Goal: Information Seeking & Learning: Learn about a topic

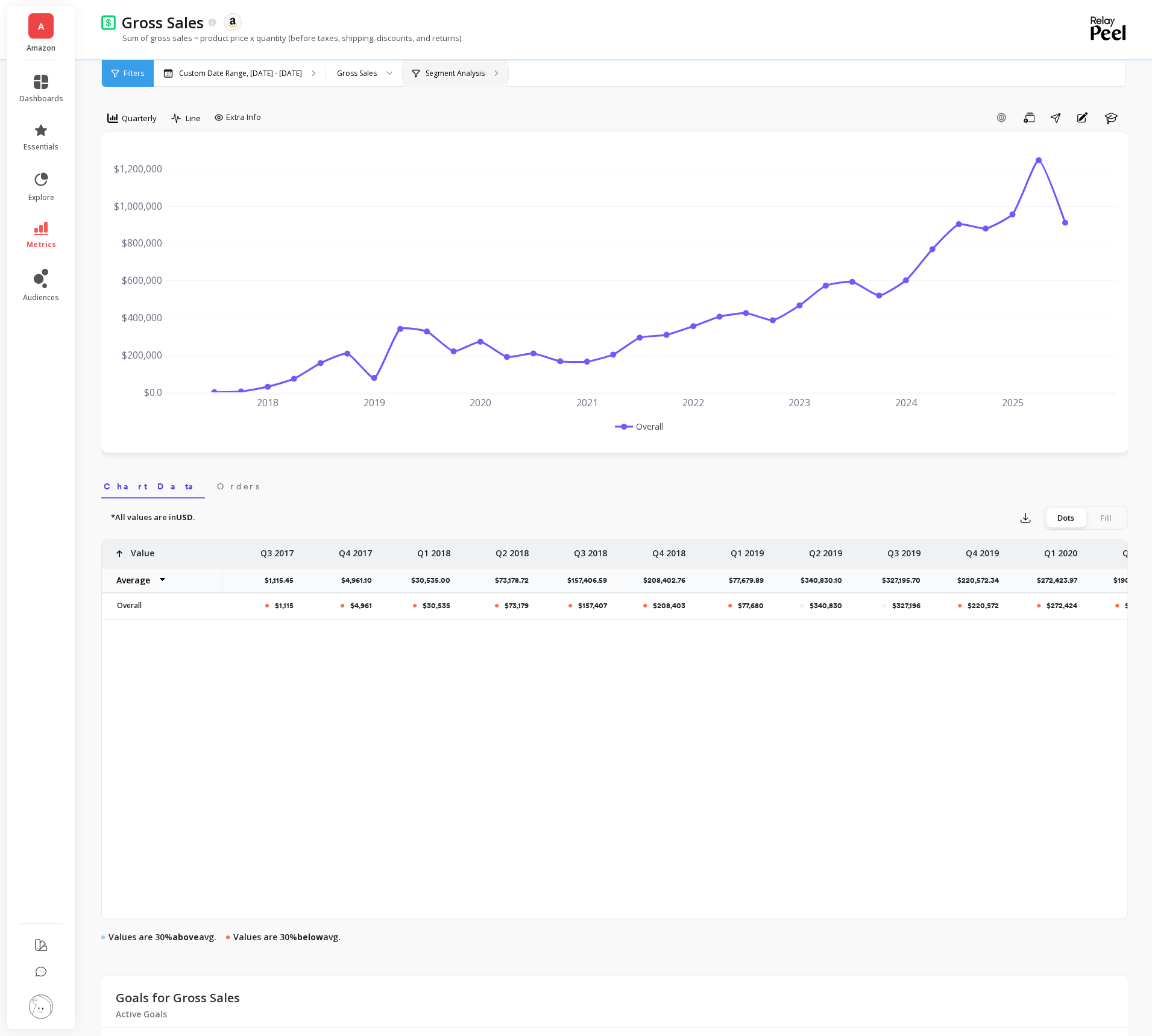
click at [475, 81] on div "Segment Analysis" at bounding box center [456, 73] width 106 height 27
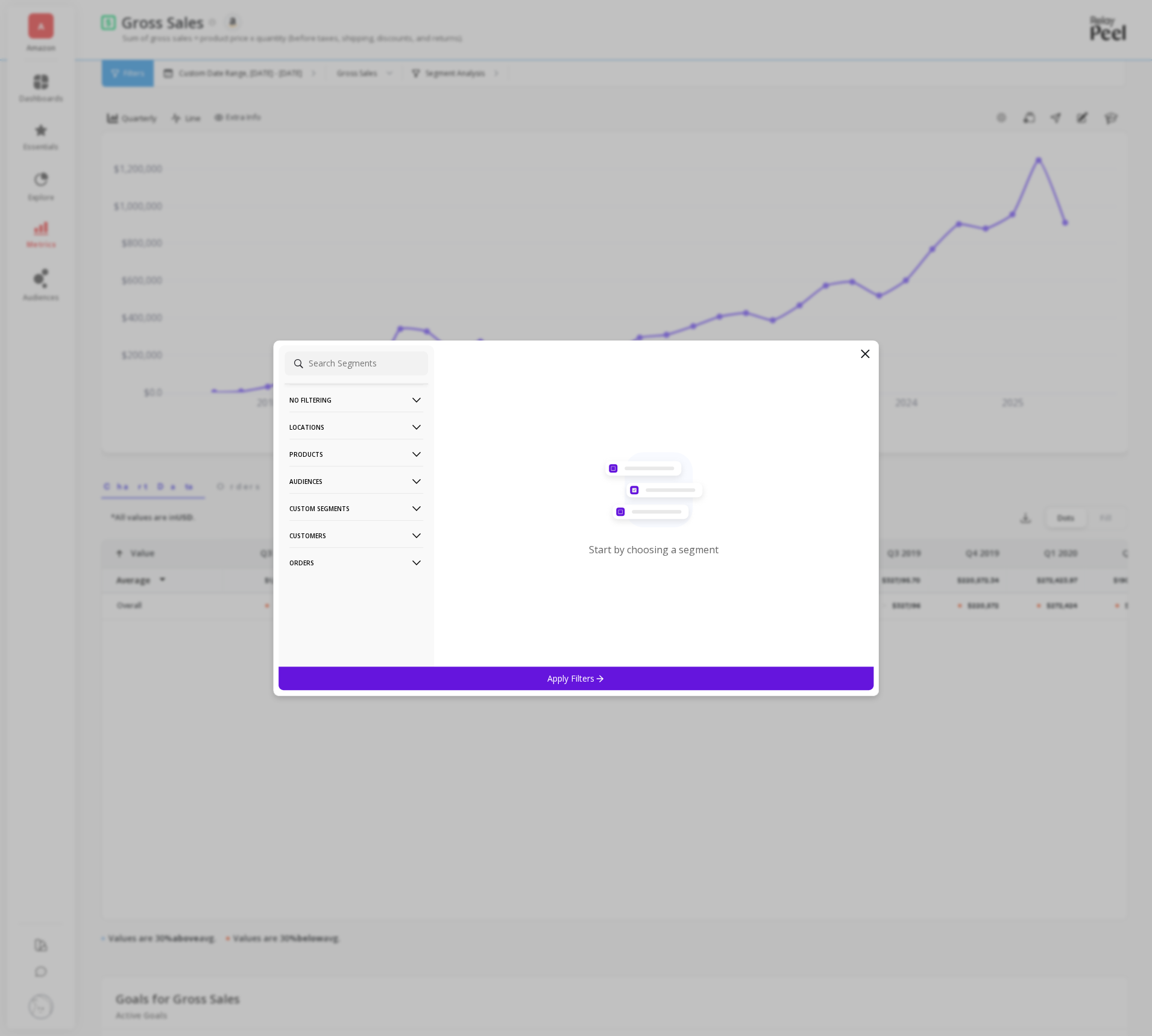
click at [389, 455] on p "Products" at bounding box center [356, 454] width 134 height 31
click at [356, 481] on div "ASIN" at bounding box center [356, 477] width 144 height 19
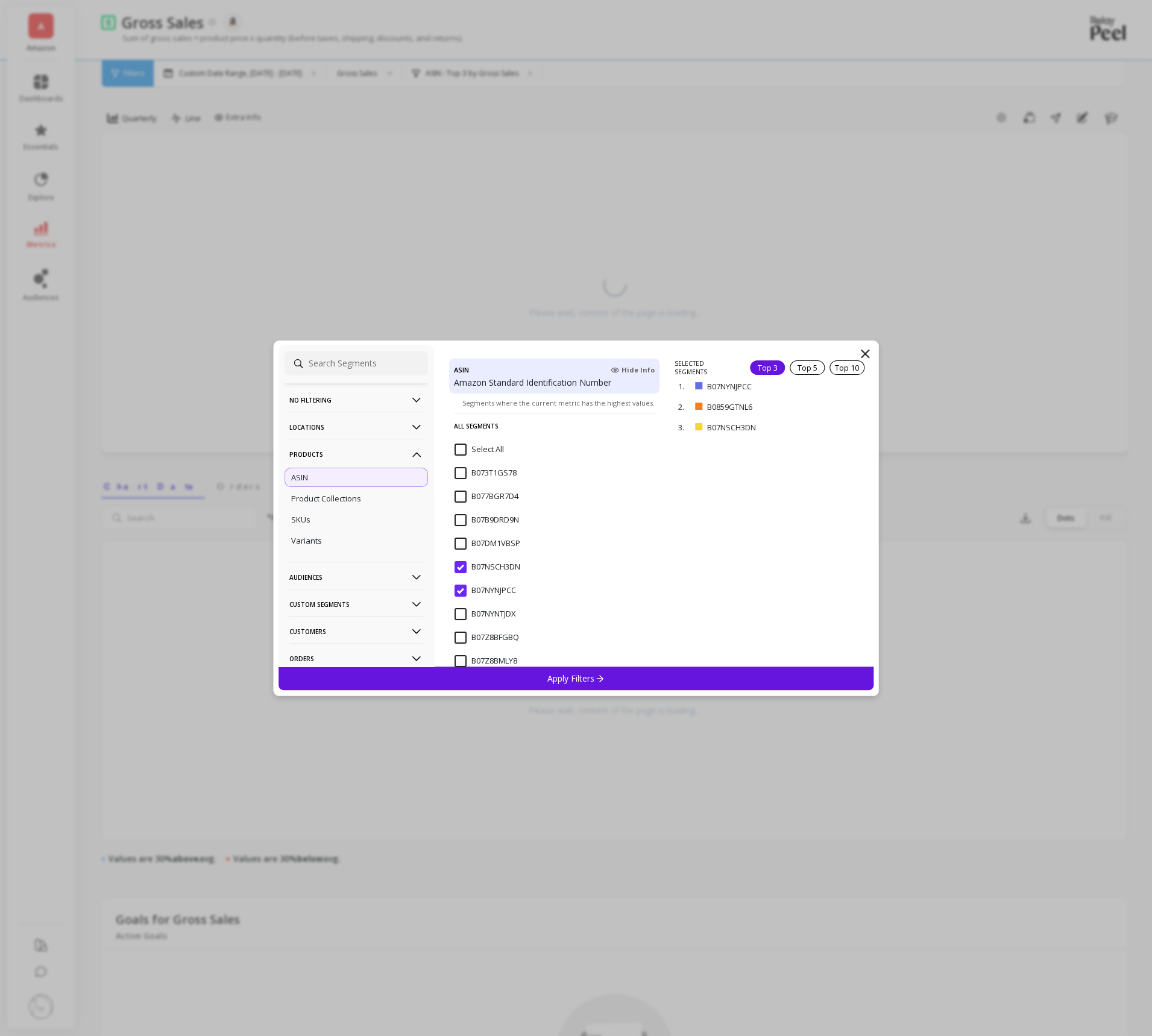
scroll to position [176, 0]
click at [463, 554] on input "B07NYNJPCC" at bounding box center [485, 553] width 61 height 12
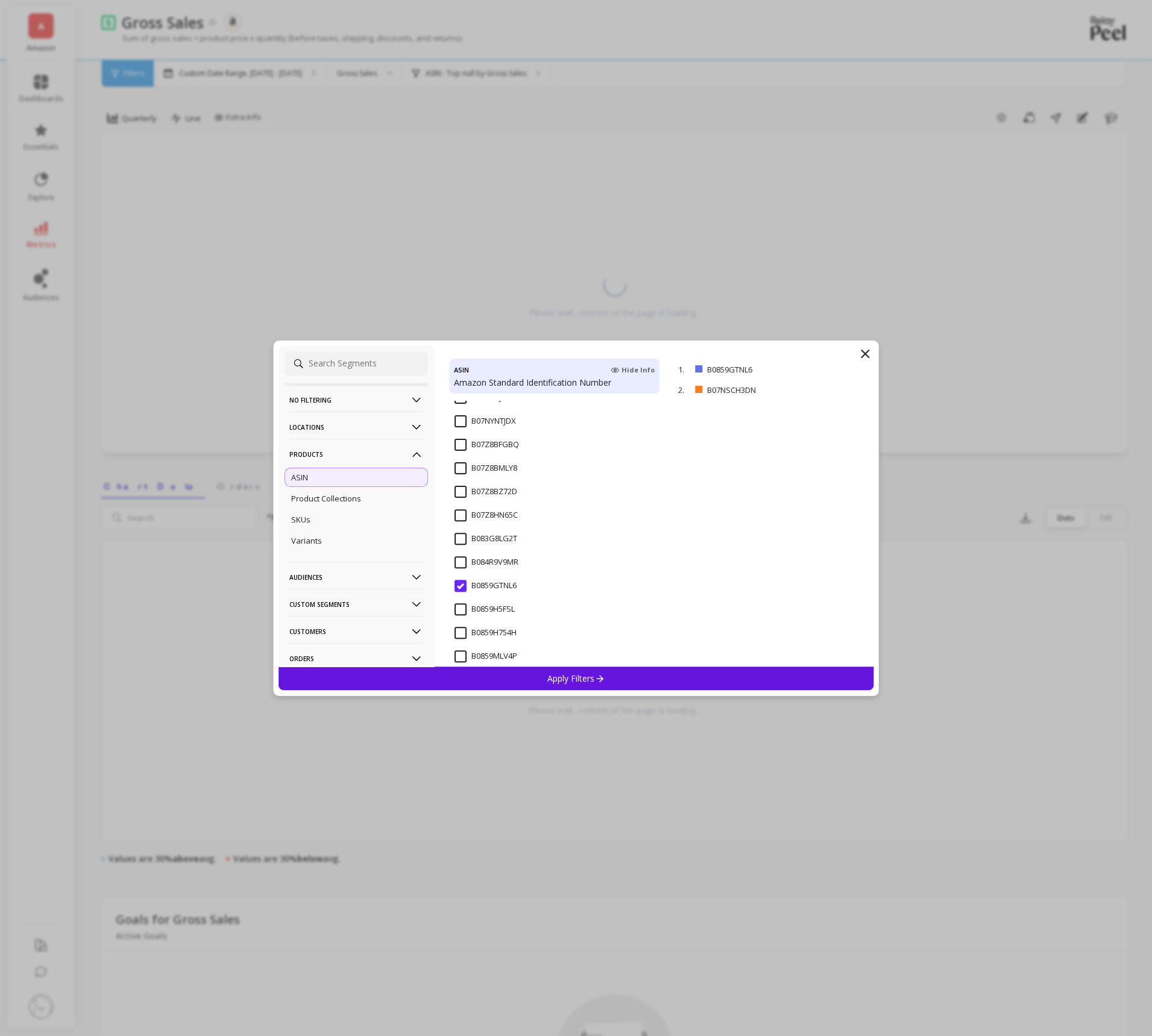
scroll to position [386, 0]
click at [461, 527] on input "B0859GTNL6" at bounding box center [485, 531] width 62 height 12
click at [461, 536] on input "B07NYNJPCC" at bounding box center [485, 540] width 61 height 12
click at [461, 518] on input "B07NSCH3DN" at bounding box center [487, 517] width 66 height 12
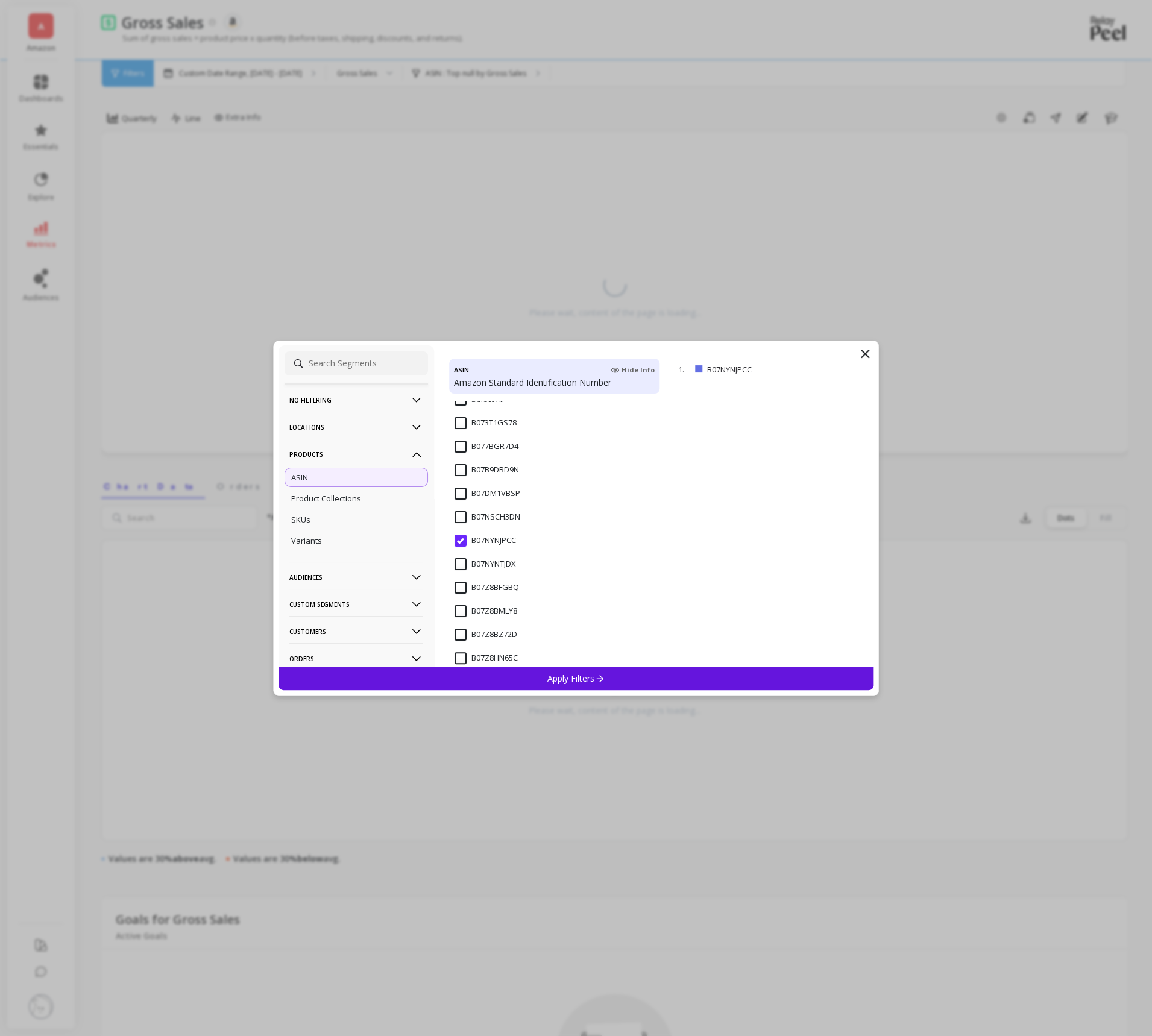
click at [553, 680] on p "Apply Filters" at bounding box center [576, 679] width 58 height 11
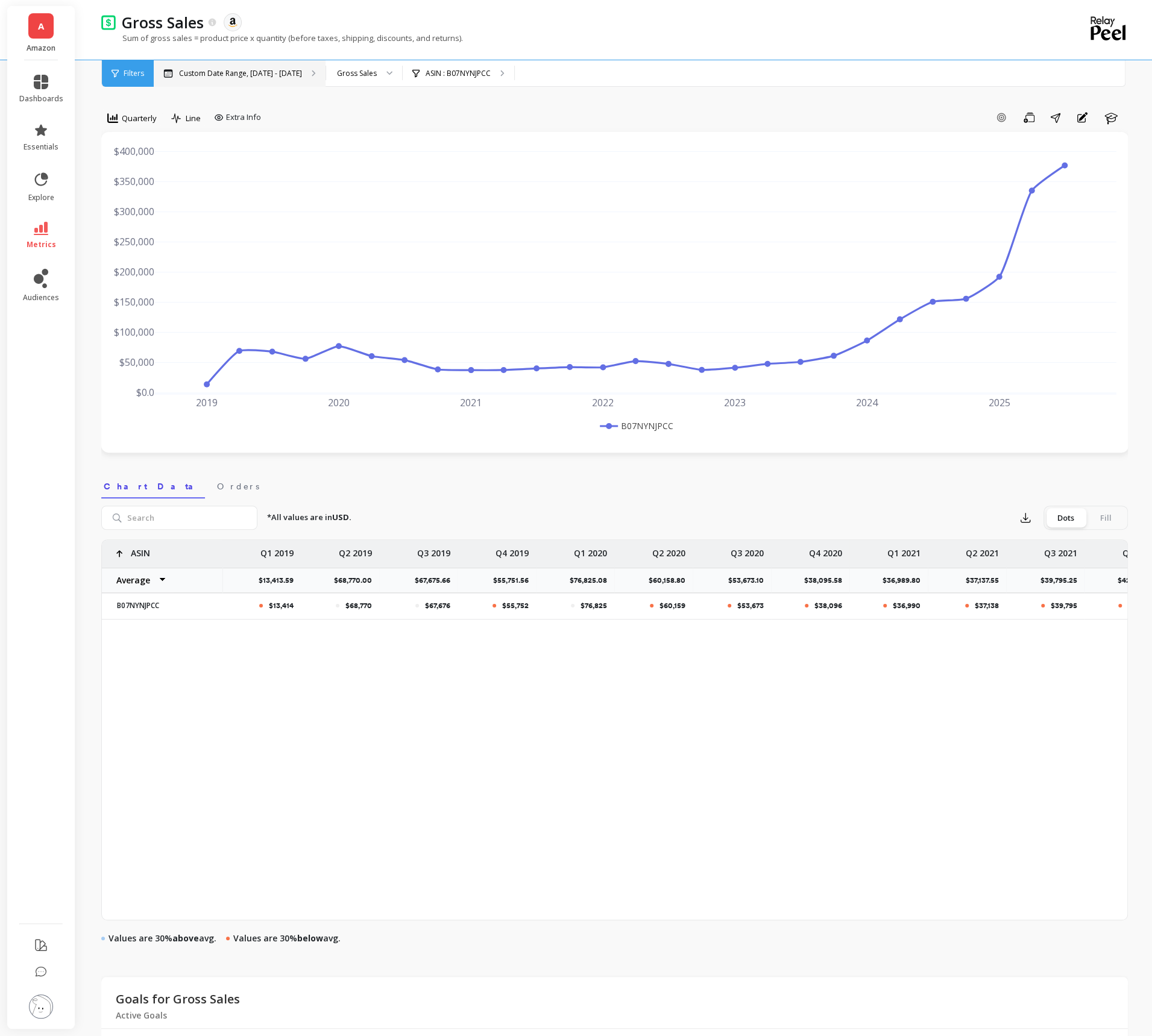
click at [264, 66] on div "Custom Date Range, [DATE] - [DATE]" at bounding box center [239, 73] width 172 height 27
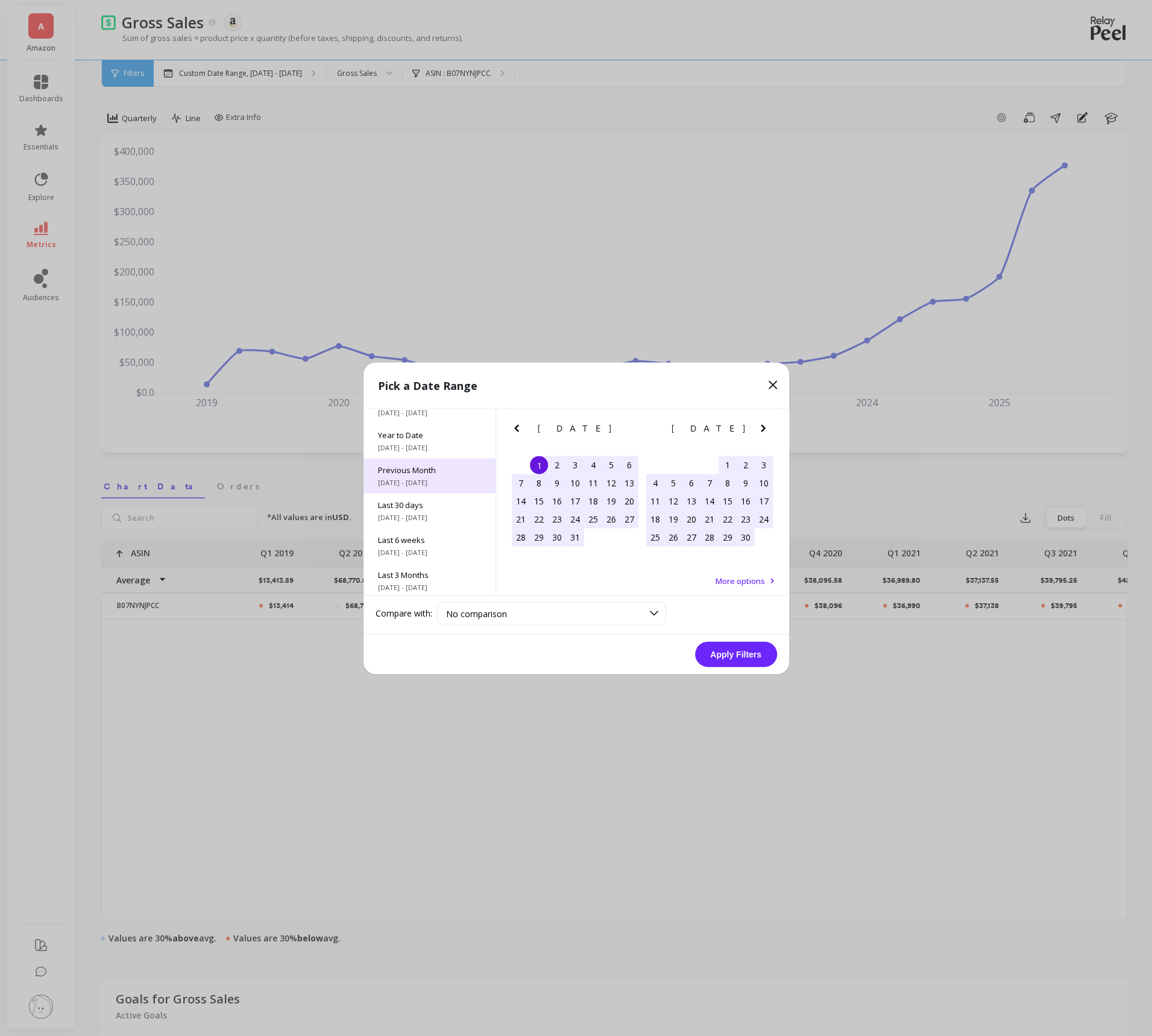
scroll to position [162, 0]
click at [434, 533] on span "Last 3 Years" at bounding box center [429, 537] width 103 height 11
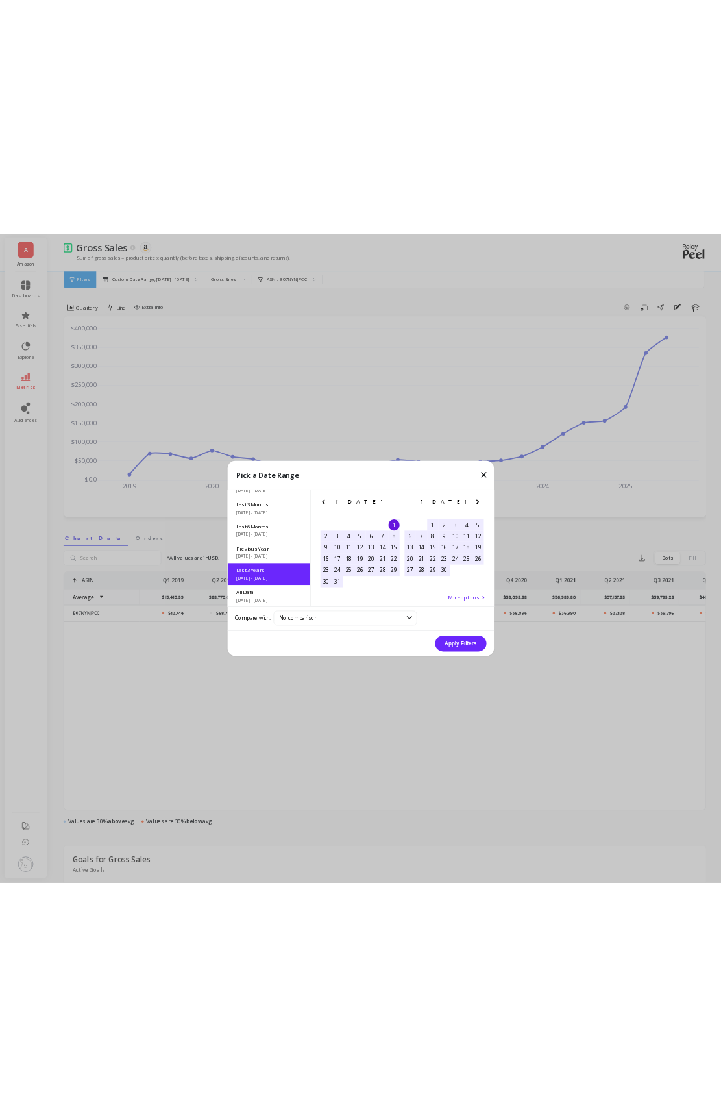
scroll to position [0, 0]
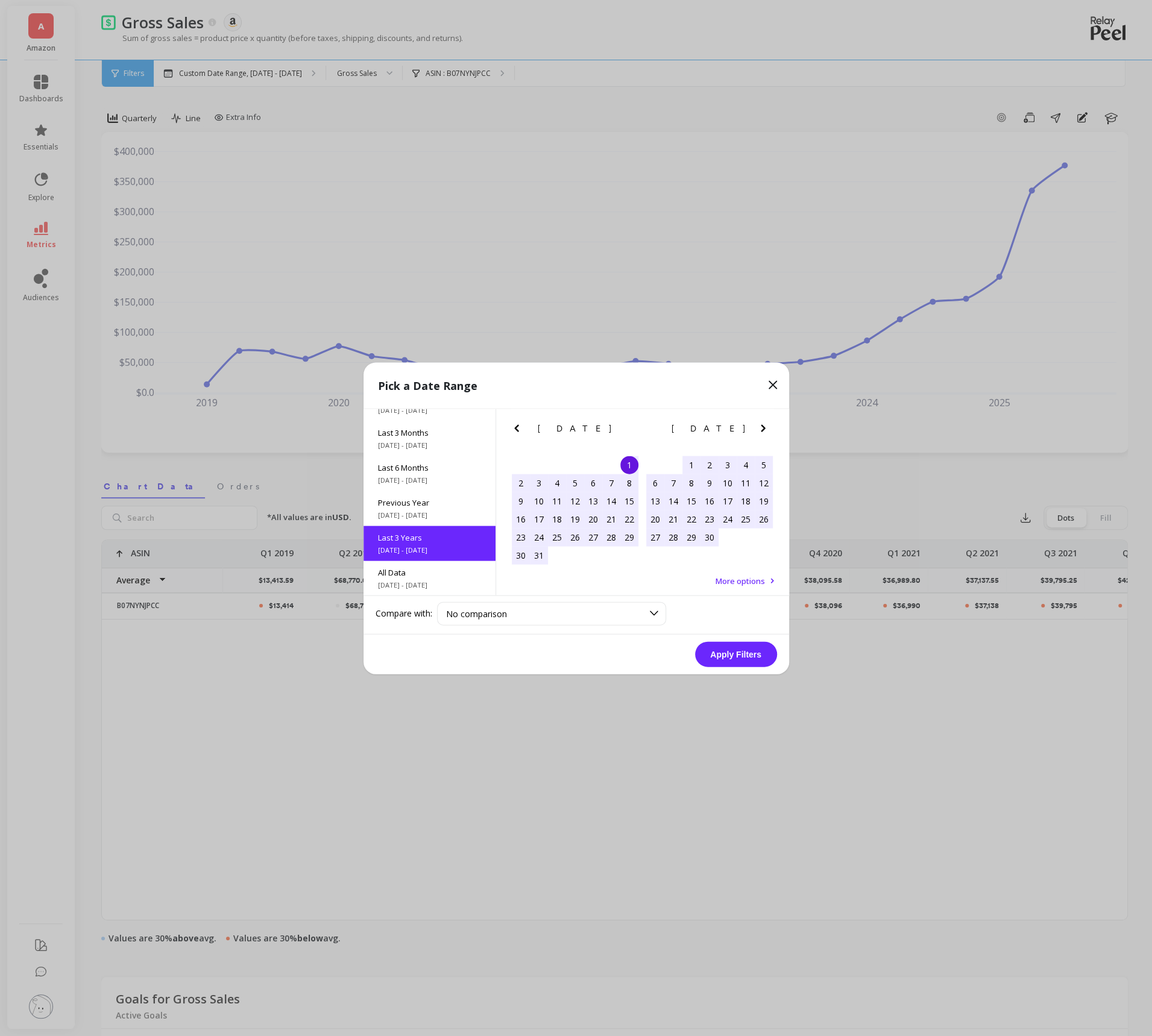
click at [716, 654] on button "Apply Filters" at bounding box center [736, 654] width 82 height 25
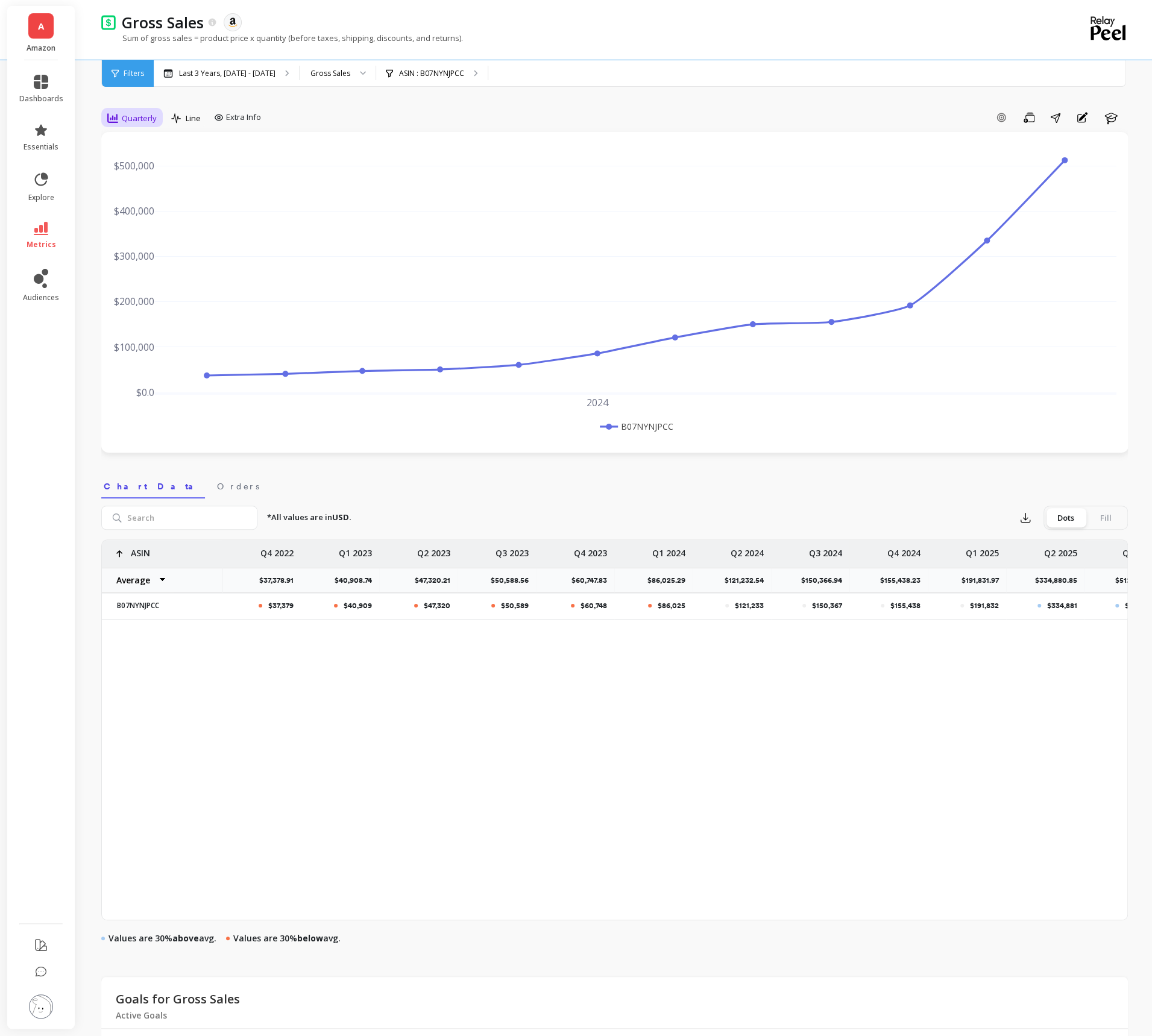
click at [139, 122] on span "Quarterly" at bounding box center [139, 118] width 35 height 11
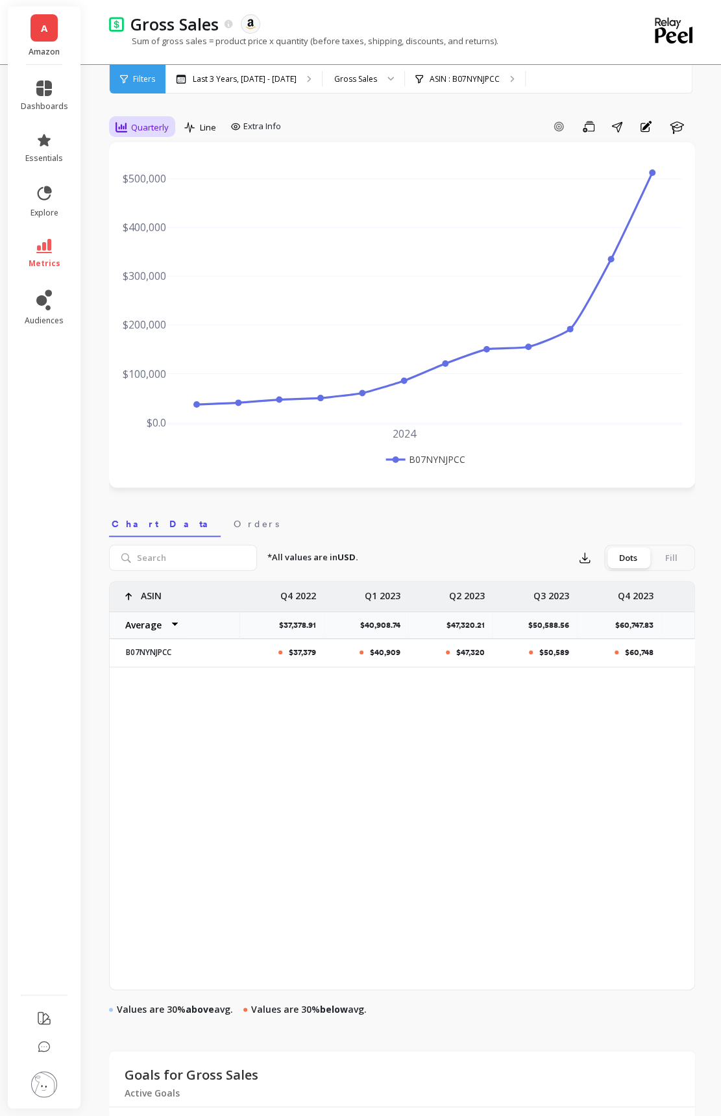
click at [157, 125] on span "Quarterly" at bounding box center [150, 127] width 38 height 12
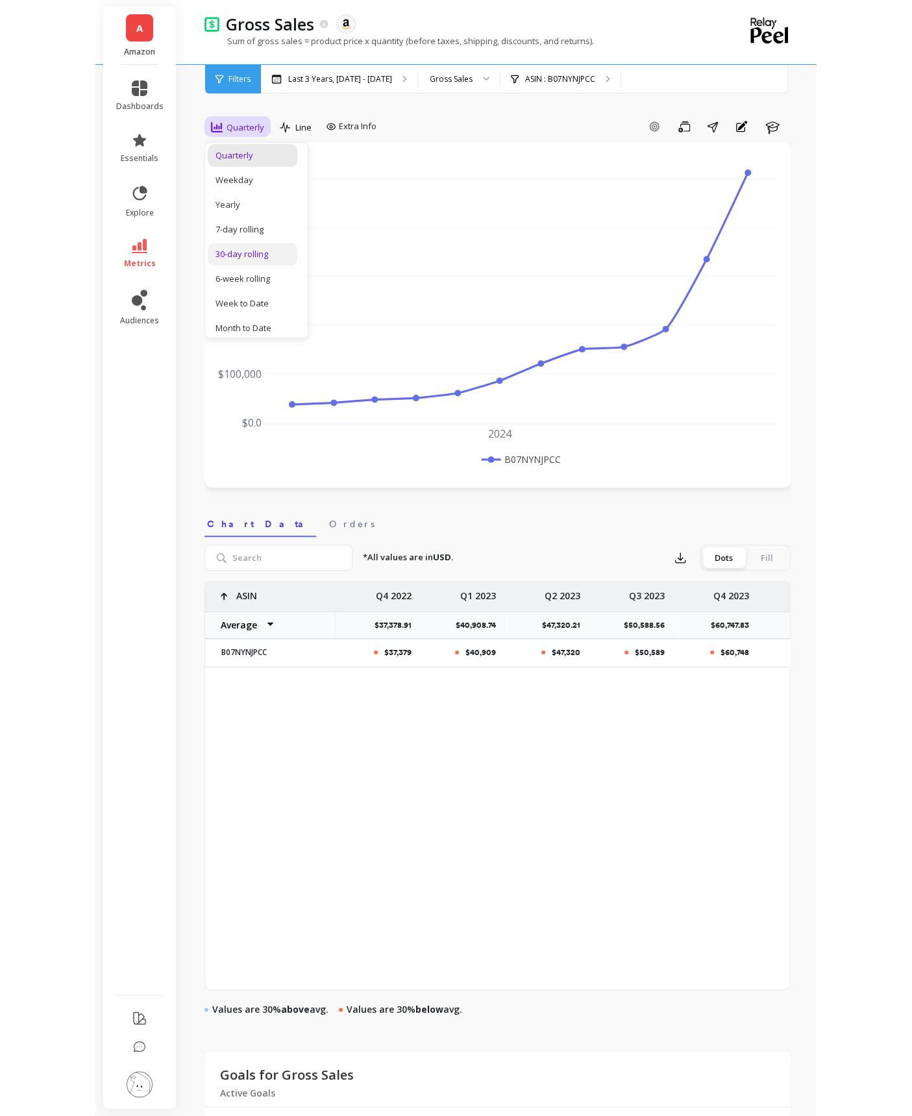
scroll to position [118, 0]
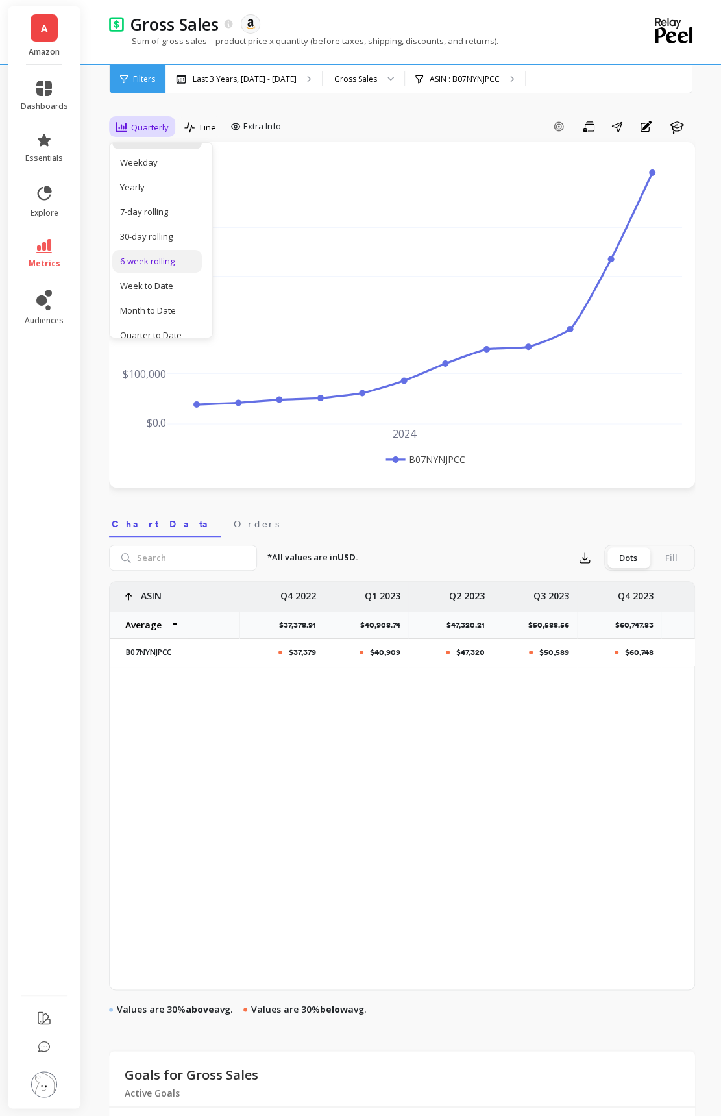
drag, startPoint x: 145, startPoint y: 274, endPoint x: 149, endPoint y: 262, distance: 12.3
click at [149, 262] on div "All Daily Weekly Monthly Quarterly Weekday Yearly 7-day rolling 30-day rolling …" at bounding box center [161, 240] width 103 height 195
click at [149, 262] on div "6-week rolling" at bounding box center [157, 261] width 74 height 12
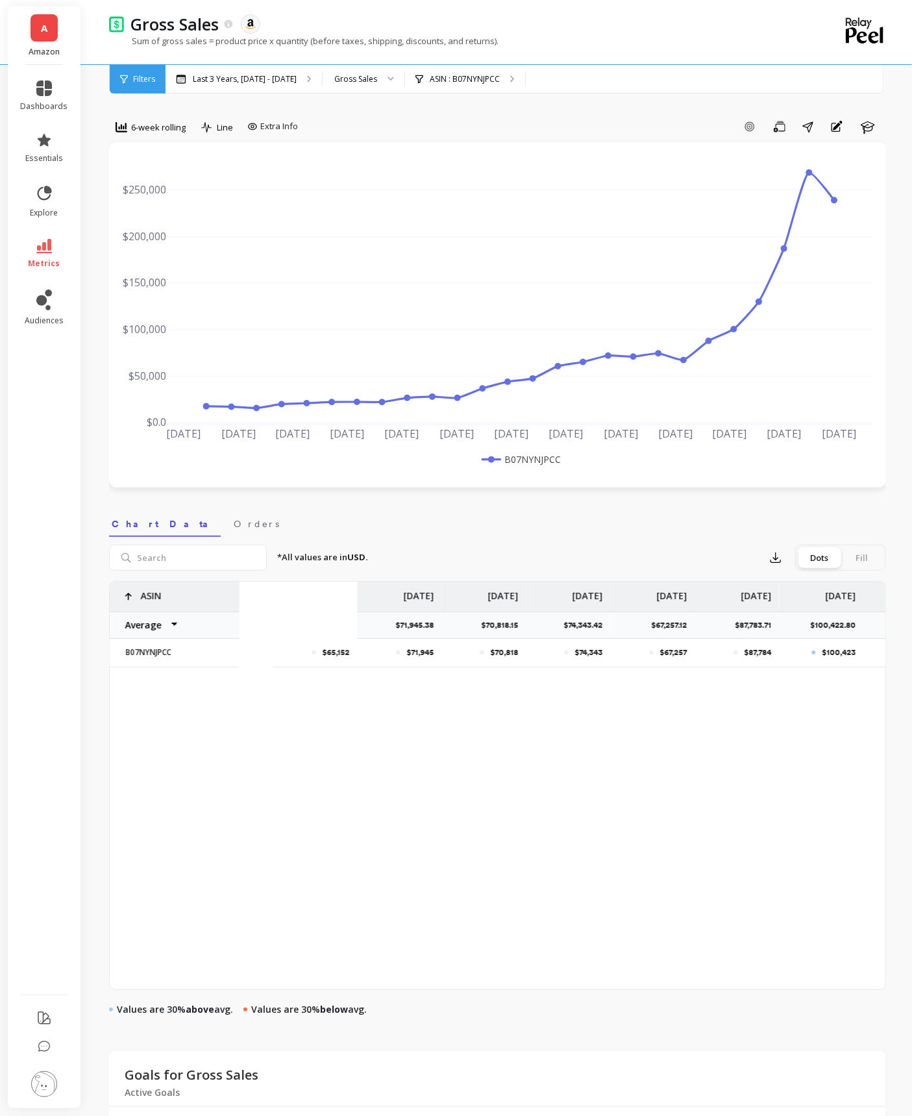
scroll to position [0, 1548]
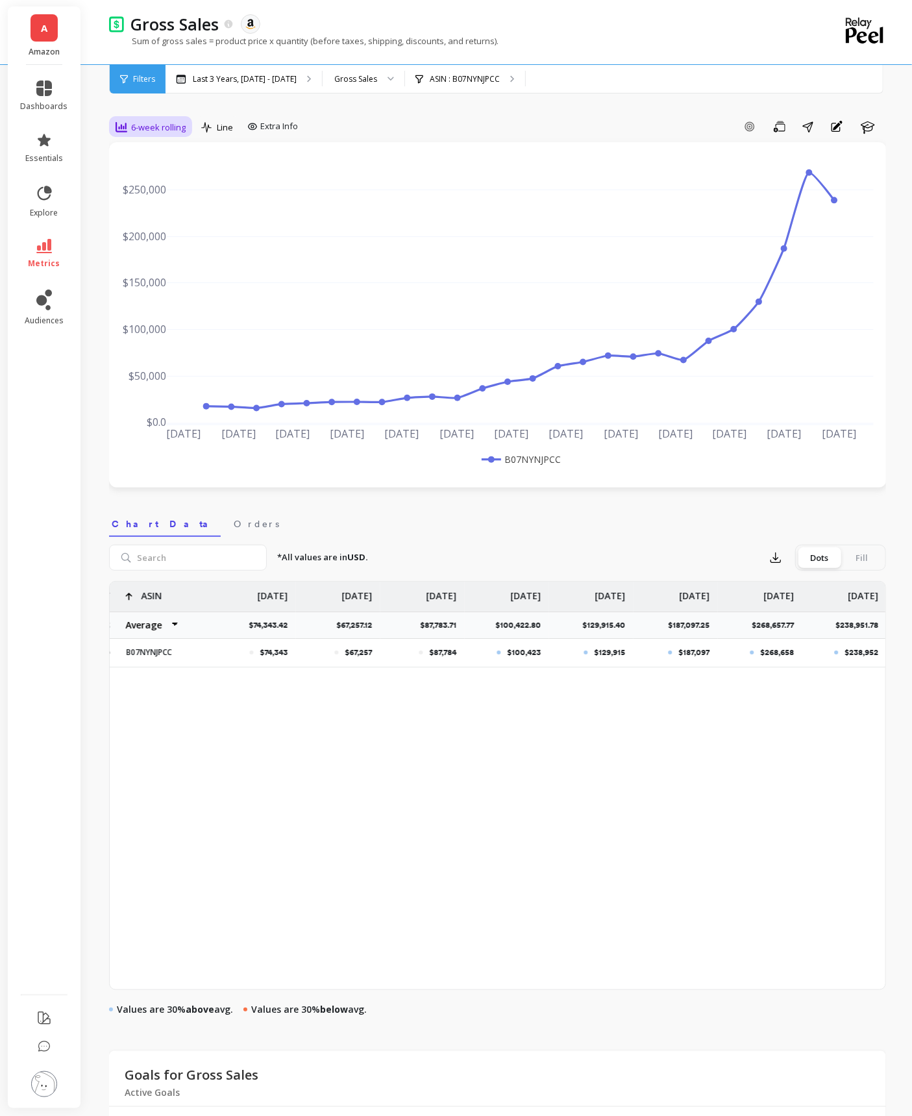
click at [159, 123] on span "6-week rolling" at bounding box center [158, 127] width 55 height 12
click at [147, 243] on div "All Daily Weekly Monthly Quarterly Weekday Yearly 7-day rolling 30-day rolling …" at bounding box center [161, 240] width 103 height 195
click at [150, 247] on div "Quarterly" at bounding box center [157, 255] width 90 height 23
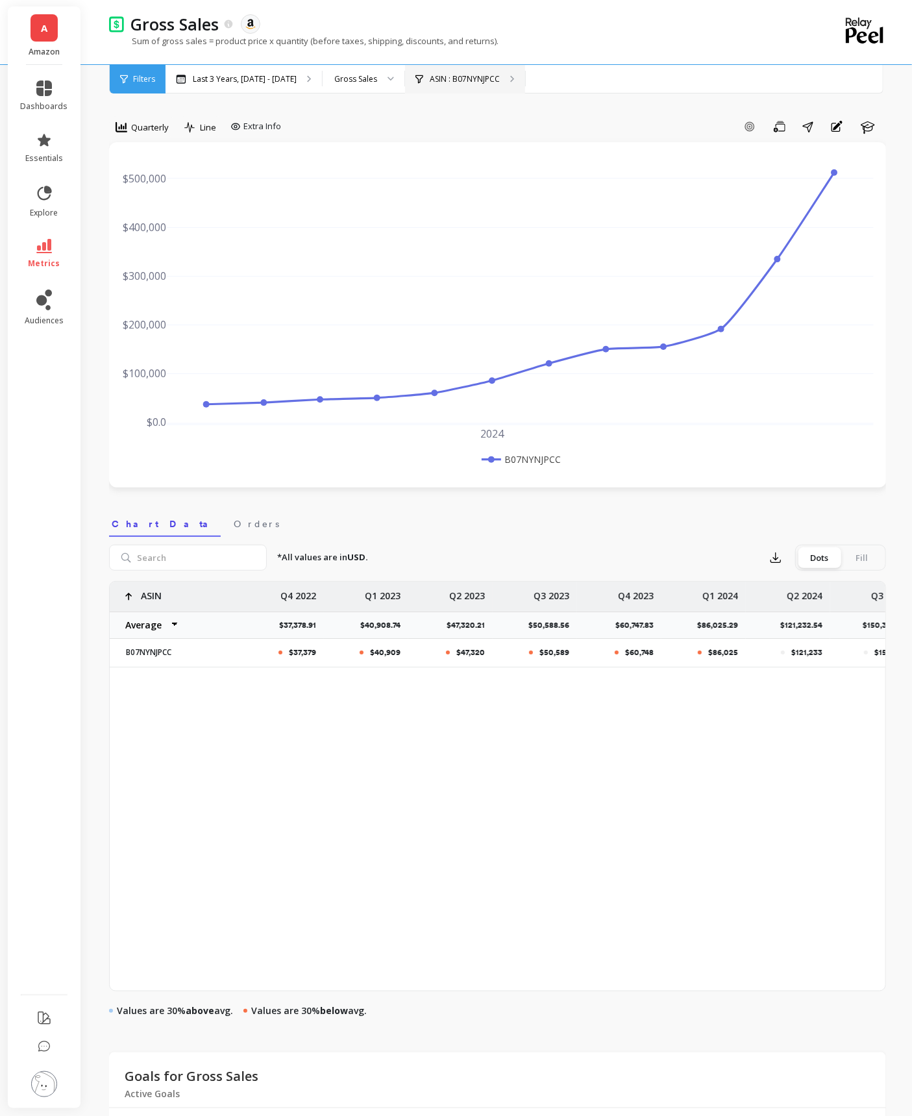
click at [497, 75] on p "ASIN : B07NYNJPCC" at bounding box center [465, 79] width 70 height 10
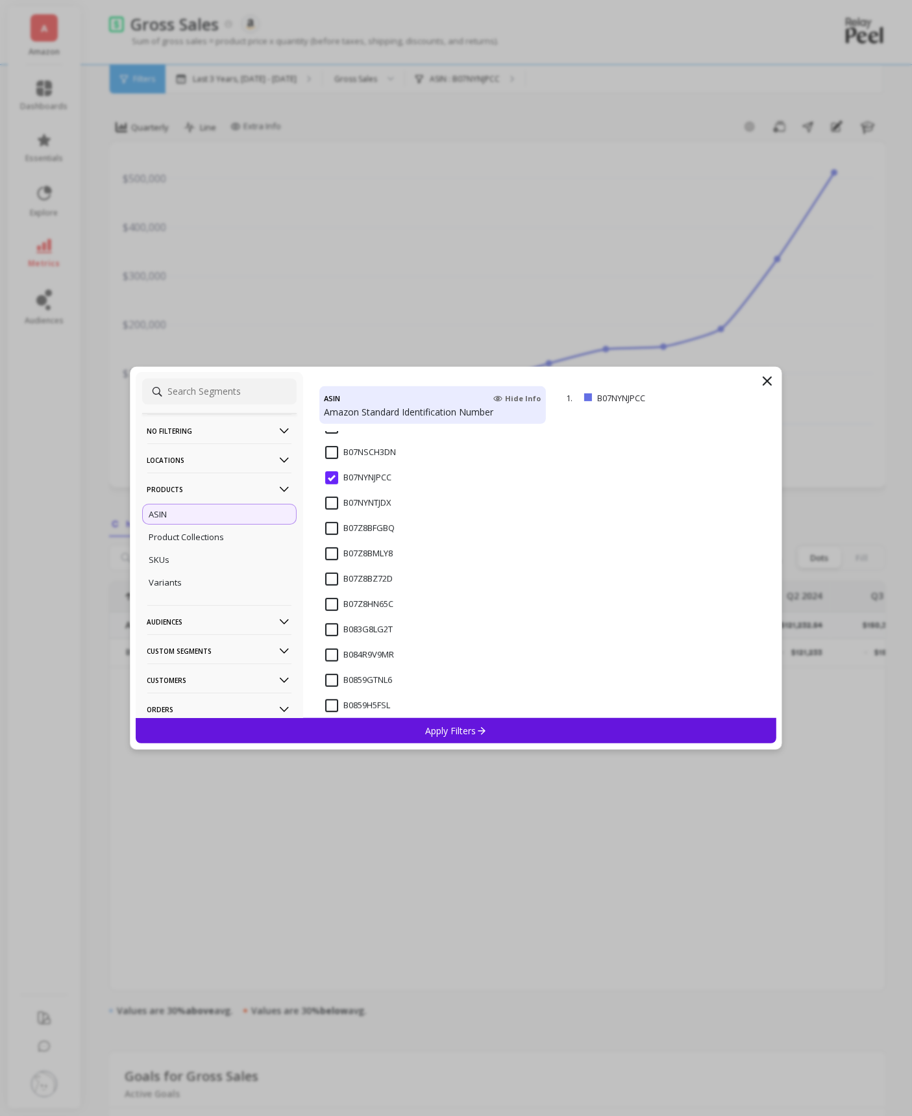
scroll to position [310, 0]
click at [237, 557] on div "SKUs" at bounding box center [219, 559] width 155 height 21
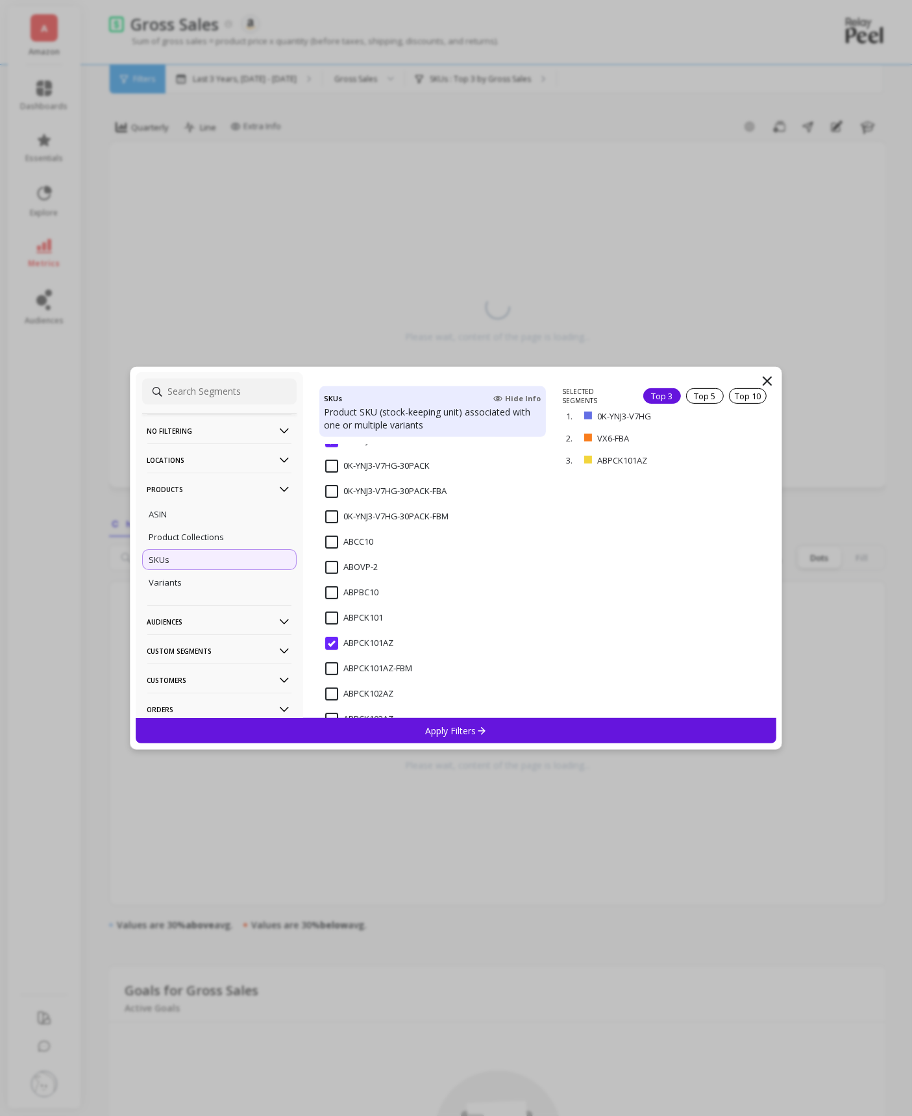
scroll to position [232, 0]
click at [336, 646] on input "ABPCK101AZ" at bounding box center [359, 642] width 68 height 13
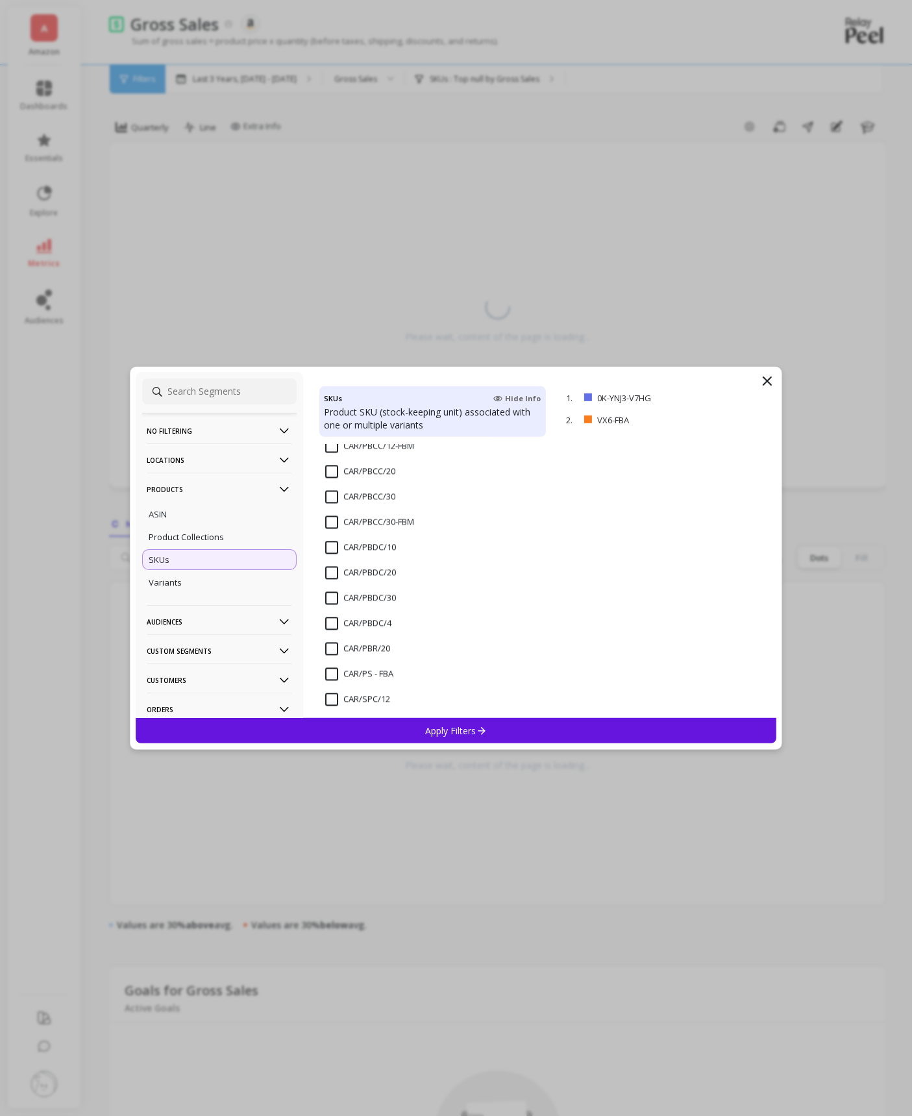
scroll to position [1627, 0]
click at [335, 458] on input "CAR/PBCC/20" at bounding box center [360, 463] width 70 height 13
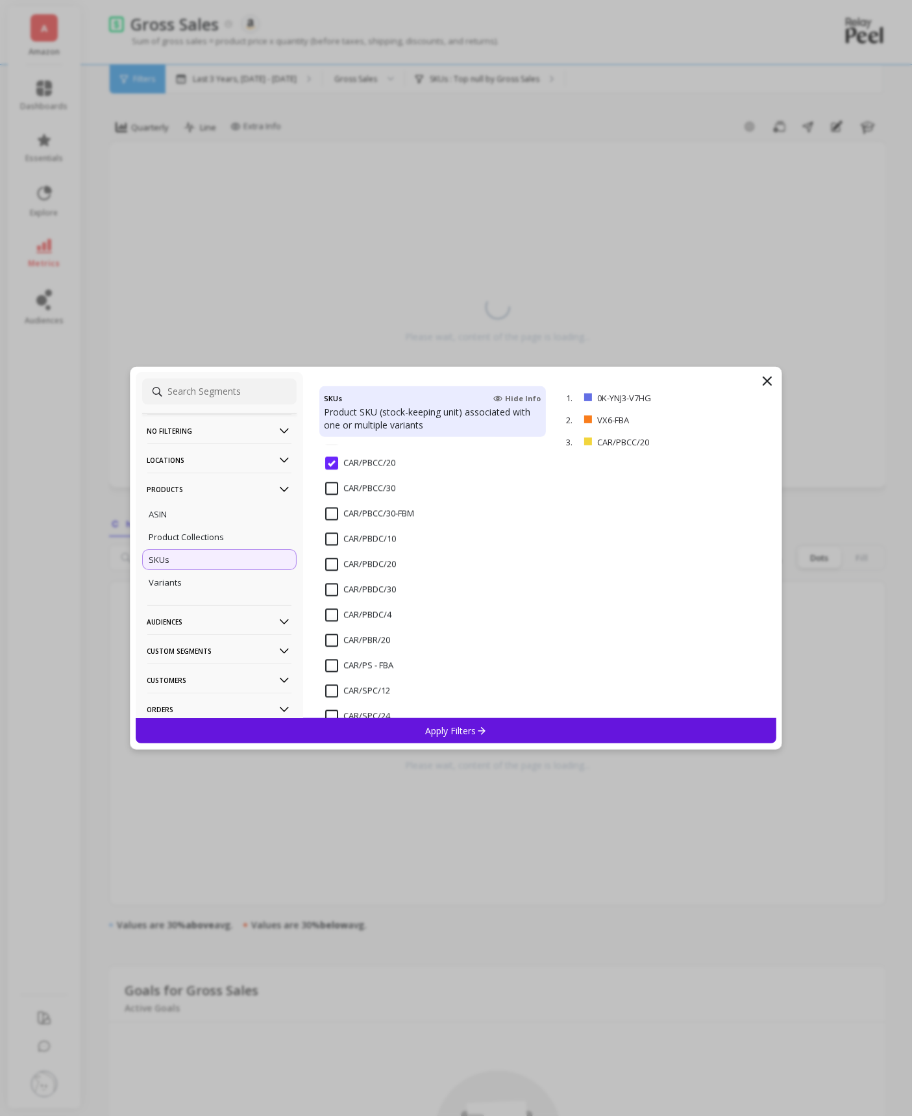
click at [332, 486] on input "CAR/PBCC/30" at bounding box center [360, 489] width 70 height 13
click at [455, 727] on p "Apply Filters" at bounding box center [456, 731] width 62 height 12
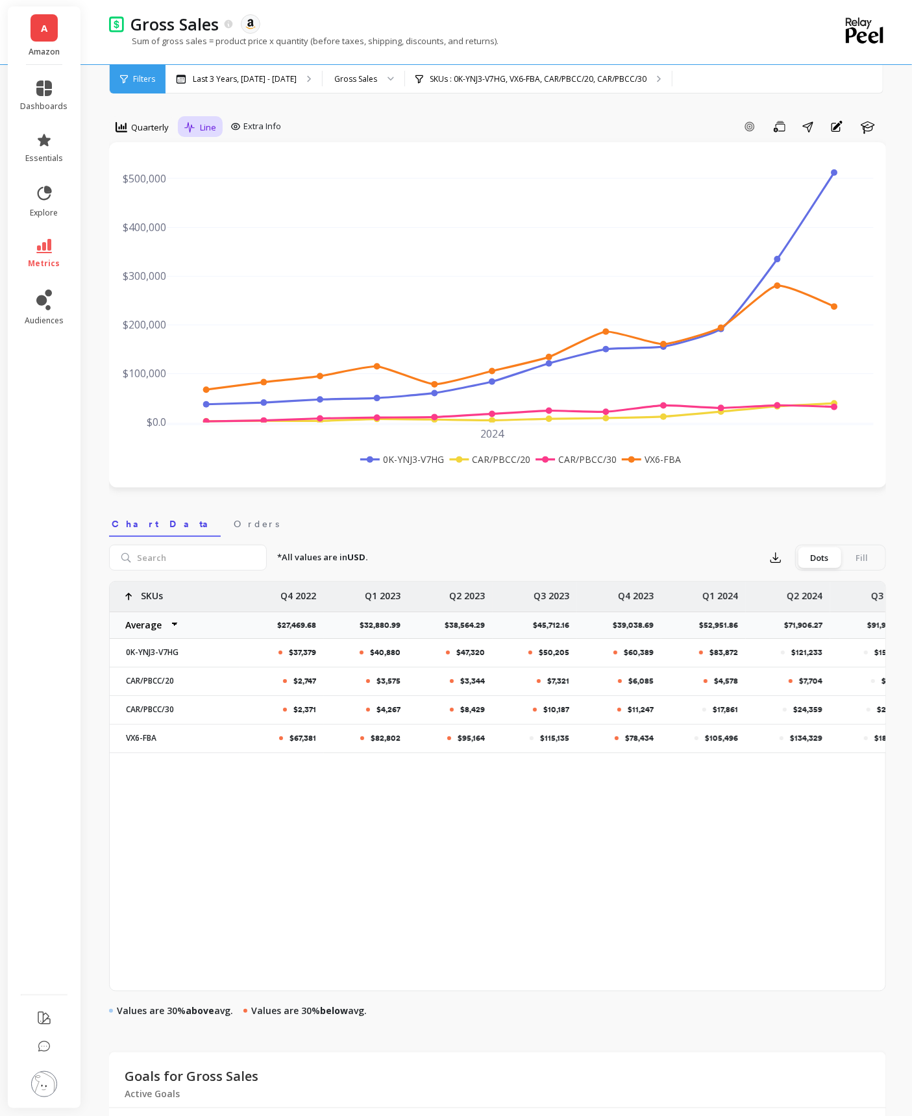
click at [197, 128] on div "Line" at bounding box center [200, 127] width 32 height 16
click at [206, 197] on div "Stacked Bar" at bounding box center [226, 206] width 90 height 23
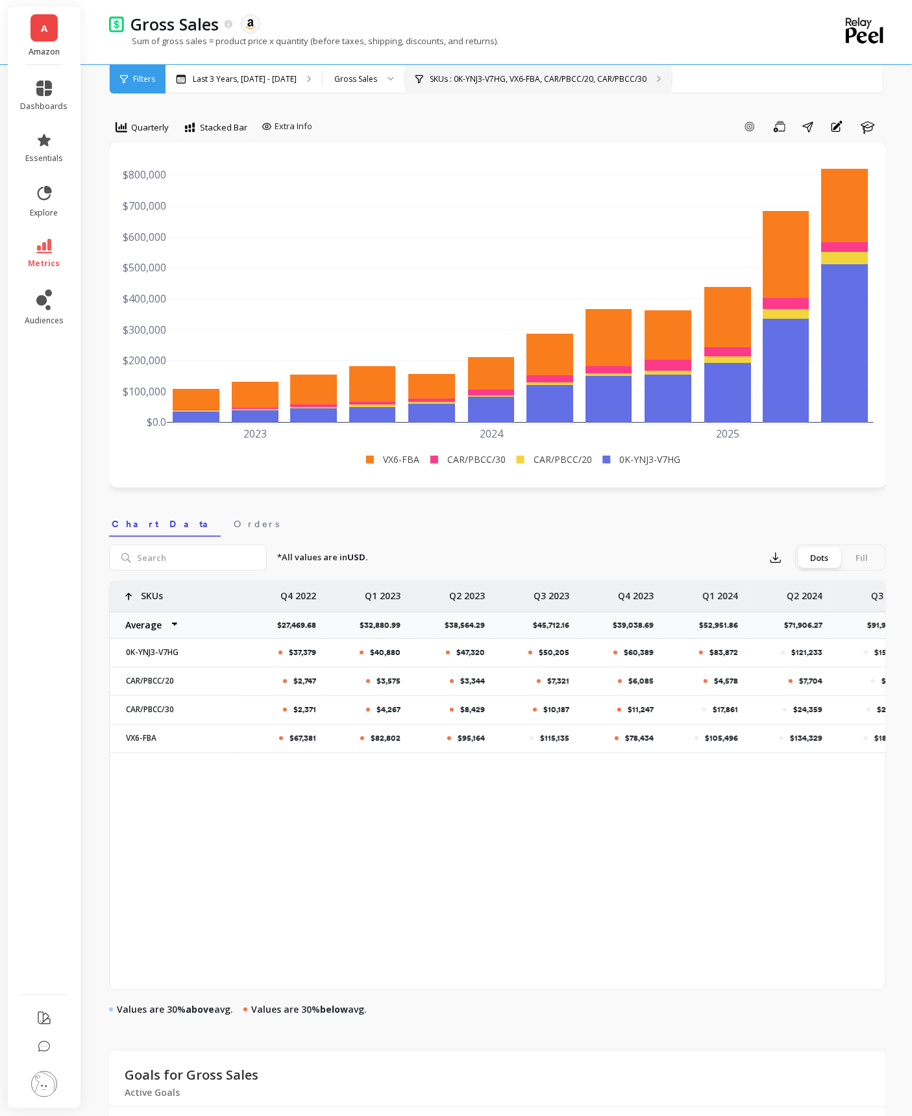
click at [596, 82] on p "SKUs : 0K-YNJ3-V7HG, VX6-FBA, CAR/PBCC/20, CAR/PBCC/30" at bounding box center [538, 79] width 217 height 10
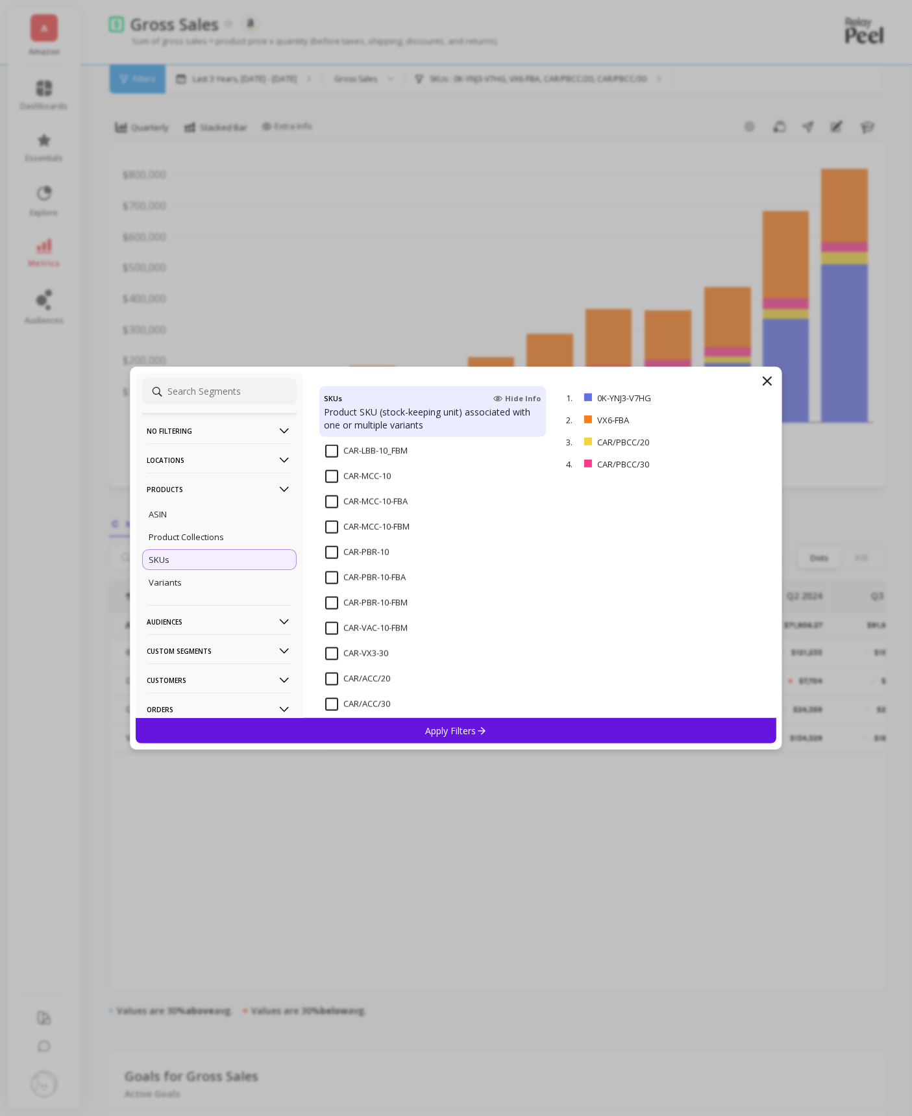
scroll to position [983, 0]
click at [734, 420] on p "remove" at bounding box center [739, 420] width 33 height 10
click at [581, 731] on div "Apply Filters" at bounding box center [457, 730] width 642 height 25
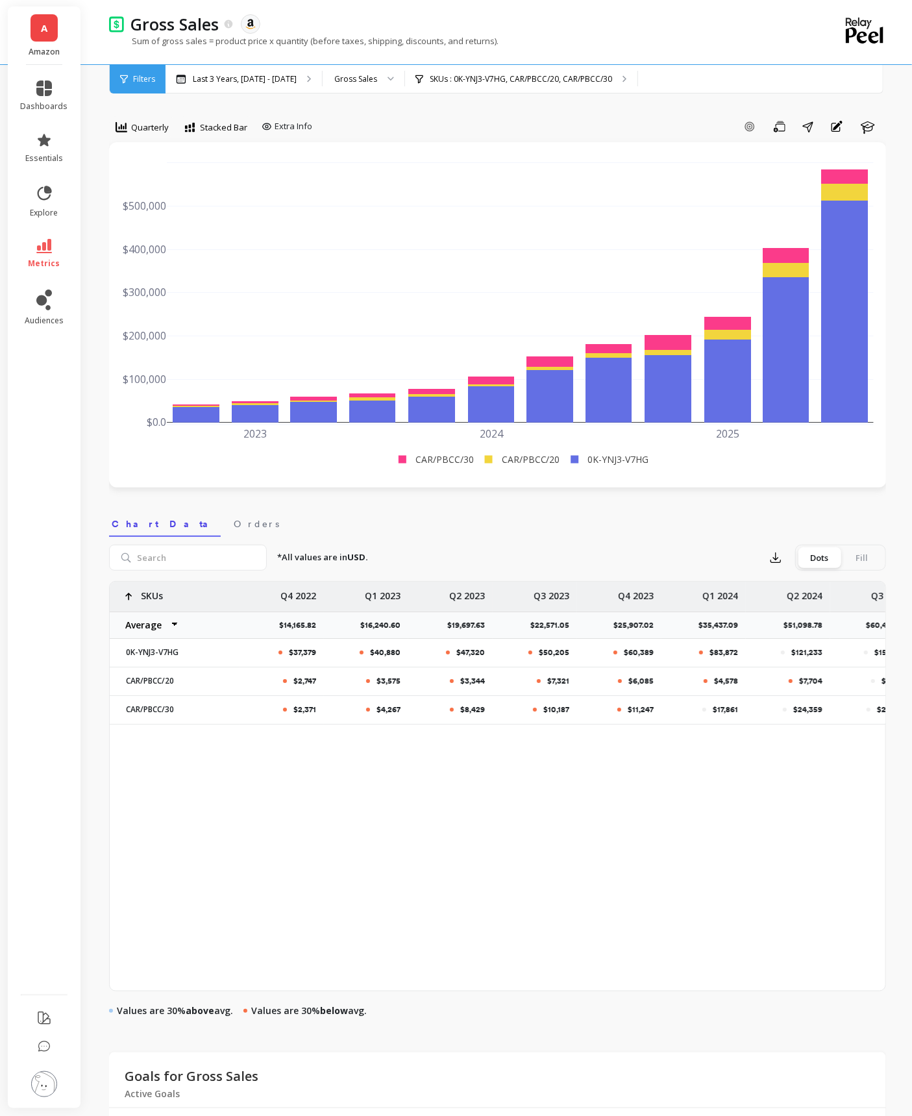
scroll to position [0, 366]
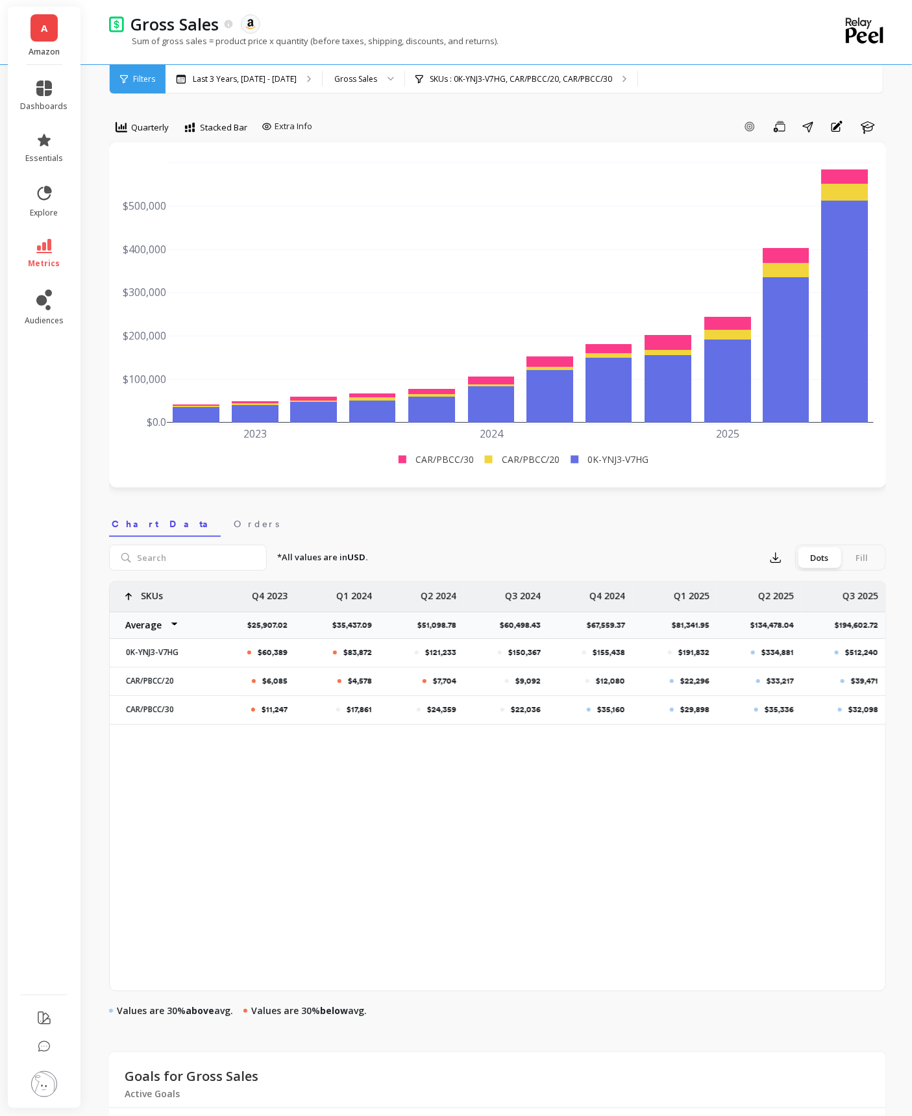
click at [158, 627] on select "Average Sum [PERSON_NAME]" at bounding box center [149, 625] width 78 height 26
select select "sum"
